Goal: Information Seeking & Learning: Stay updated

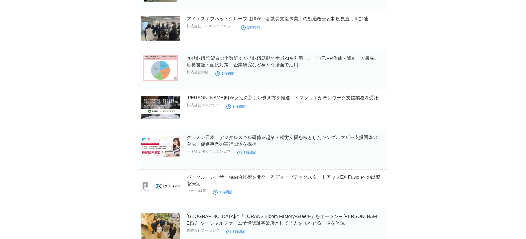
scroll to position [1628, 0]
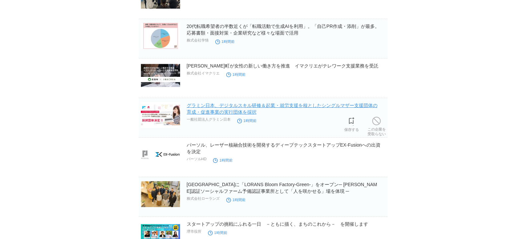
click at [194, 108] on link "グラミン日本、デジタルスキル研修＆起業・就労支援を核としたシングルマザー支援団体の育成・促進事業の実行団体を採択" at bounding box center [282, 109] width 191 height 12
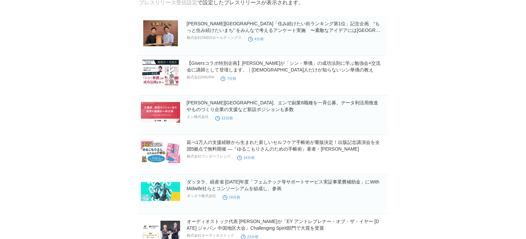
scroll to position [0, 0]
